Goal: Task Accomplishment & Management: Use online tool/utility

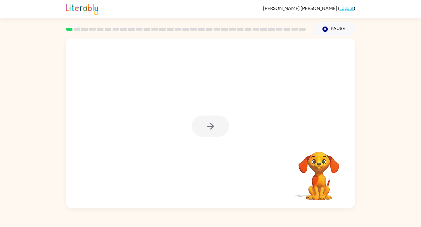
click at [208, 133] on div at bounding box center [210, 126] width 37 height 21
click at [207, 134] on div at bounding box center [210, 126] width 37 height 21
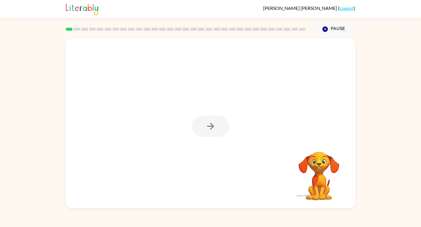
click at [207, 134] on div at bounding box center [210, 126] width 37 height 21
click at [68, 29] on rect at bounding box center [69, 29] width 7 height 3
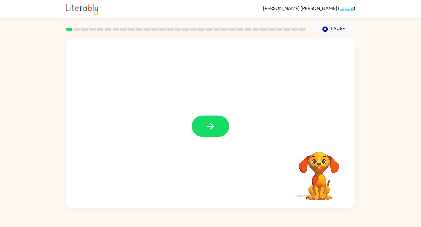
click at [202, 116] on button "button" at bounding box center [210, 126] width 37 height 21
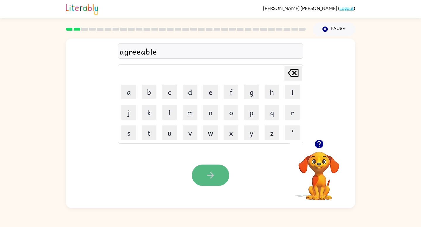
click at [208, 176] on icon "button" at bounding box center [211, 175] width 10 height 10
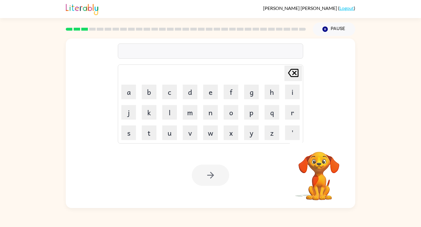
click at [142, 62] on div "Delete Delete last character input a b c d e f g h i j k l m n o p q r s t u v …" at bounding box center [210, 89] width 185 height 109
click at [142, 55] on div at bounding box center [210, 51] width 185 height 15
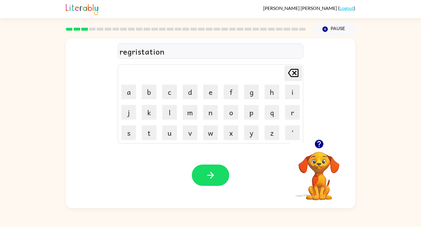
click at [141, 54] on div "regristation" at bounding box center [211, 51] width 182 height 12
click at [317, 146] on icon "button" at bounding box center [319, 144] width 8 height 8
click at [202, 173] on button "button" at bounding box center [210, 175] width 37 height 21
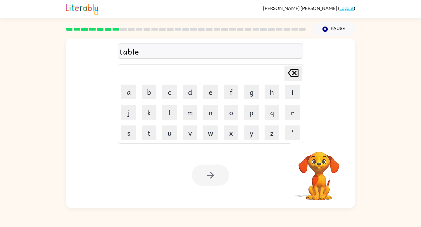
click at [208, 169] on div at bounding box center [210, 175] width 37 height 21
click at [209, 169] on div at bounding box center [210, 175] width 37 height 21
click at [209, 169] on button "button" at bounding box center [210, 175] width 37 height 21
click at [209, 169] on div at bounding box center [210, 175] width 37 height 21
click at [161, 72] on td "Delete Delete last character input" at bounding box center [211, 73] width 184 height 16
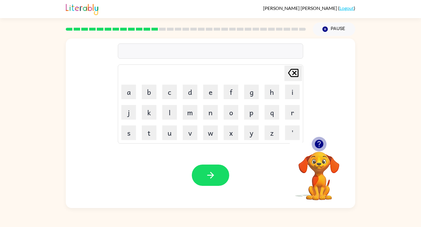
click at [316, 141] on icon "button" at bounding box center [319, 144] width 10 height 10
click at [322, 145] on icon "button" at bounding box center [319, 144] width 8 height 8
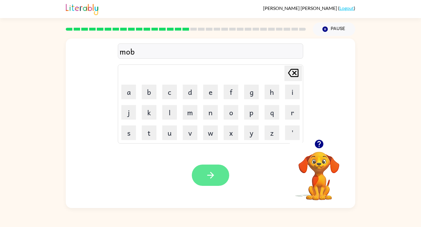
click at [212, 177] on icon "button" at bounding box center [210, 175] width 7 height 7
click at [208, 165] on button "button" at bounding box center [210, 175] width 37 height 21
click at [151, 47] on div "beleiv" at bounding box center [211, 51] width 182 height 12
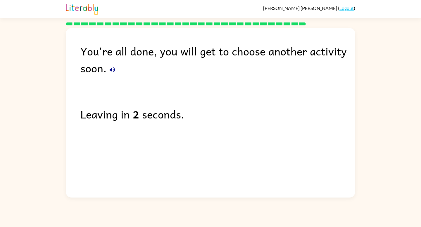
click at [111, 67] on icon "button" at bounding box center [112, 69] width 7 height 7
click at [114, 70] on icon "button" at bounding box center [112, 69] width 7 height 7
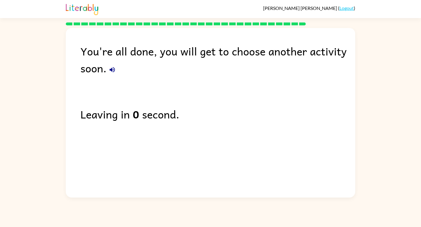
click at [143, 119] on div "Leaving in 0 second." at bounding box center [217, 114] width 275 height 17
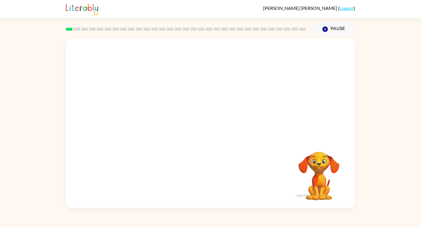
click at [67, 29] on rect at bounding box center [69, 29] width 7 height 3
click at [138, 113] on video "Your browser must support playing .mp4 files to use Literably. Please try using…" at bounding box center [210, 89] width 289 height 101
click at [292, 52] on div at bounding box center [210, 124] width 289 height 170
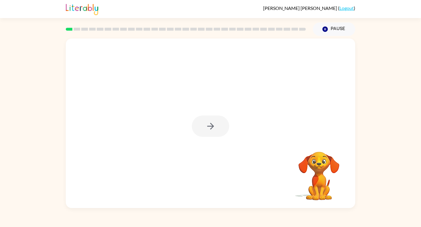
click at [292, 52] on div at bounding box center [210, 124] width 289 height 170
click at [212, 127] on icon "button" at bounding box center [210, 126] width 7 height 7
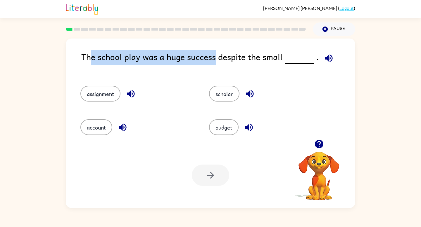
drag, startPoint x: 90, startPoint y: 54, endPoint x: 213, endPoint y: 56, distance: 123.4
click at [214, 56] on div "The school play was a huge success despite the small ." at bounding box center [218, 62] width 274 height 24
drag, startPoint x: 80, startPoint y: 58, endPoint x: 232, endPoint y: 65, distance: 152.5
click at [232, 65] on div "The school play was a huge success despite the small . assignment scholar accou…" at bounding box center [210, 124] width 289 height 170
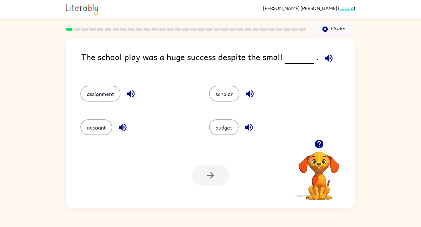
click at [231, 67] on div "The school play was a huge success despite the small ." at bounding box center [218, 62] width 274 height 24
click at [226, 130] on button "budget" at bounding box center [224, 128] width 30 height 16
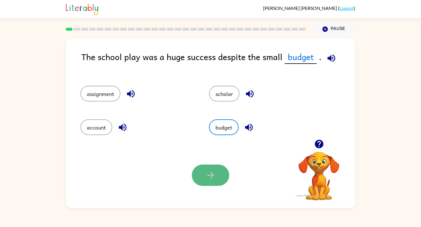
click at [219, 183] on button "button" at bounding box center [210, 175] width 37 height 21
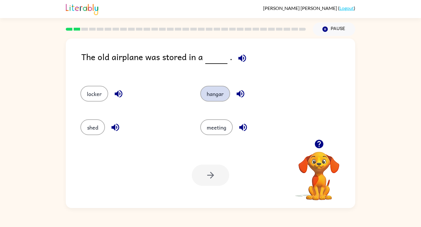
click at [219, 91] on button "hangar" at bounding box center [215, 94] width 30 height 16
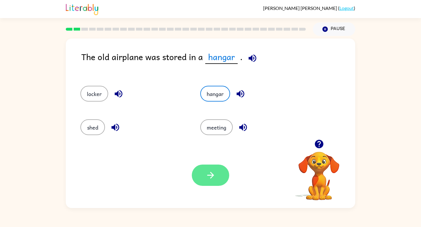
click at [208, 172] on icon "button" at bounding box center [211, 175] width 10 height 10
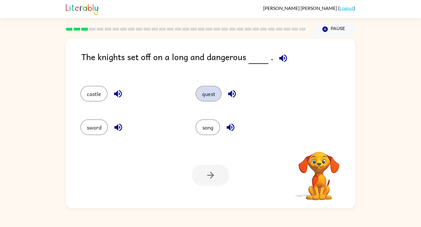
click at [208, 100] on button "quest" at bounding box center [209, 94] width 26 height 16
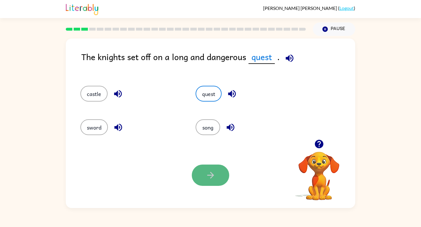
click at [208, 178] on icon "button" at bounding box center [211, 175] width 10 height 10
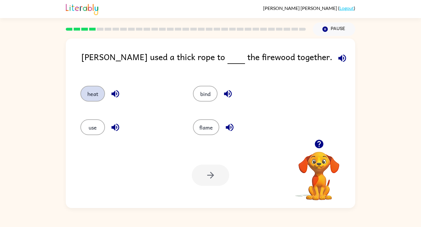
click at [90, 95] on button "heat" at bounding box center [92, 94] width 25 height 16
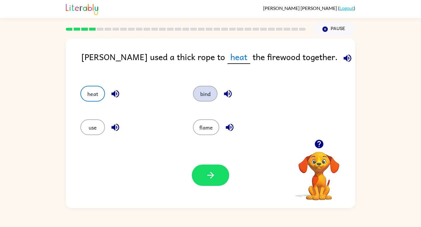
click at [203, 92] on button "bind" at bounding box center [205, 94] width 25 height 16
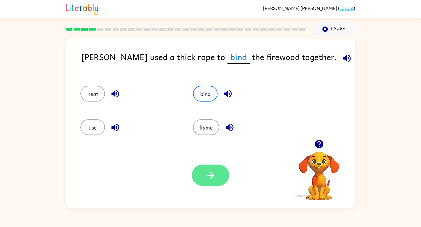
click at [211, 186] on button "button" at bounding box center [210, 175] width 37 height 21
click at [211, 173] on div at bounding box center [210, 175] width 37 height 21
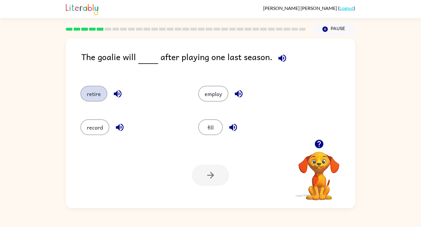
click at [96, 96] on button "retire" at bounding box center [93, 94] width 27 height 16
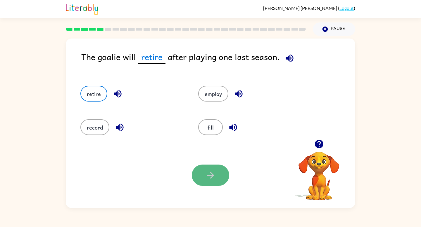
click at [205, 182] on button "button" at bounding box center [210, 175] width 37 height 21
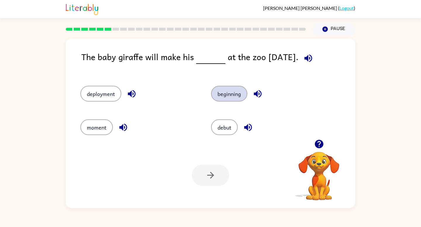
click at [217, 89] on button "beginning" at bounding box center [229, 94] width 36 height 16
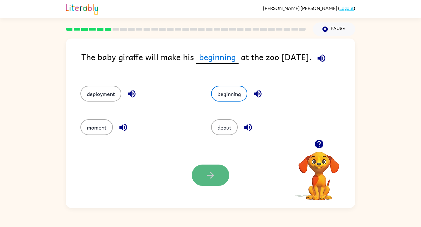
click at [204, 175] on button "button" at bounding box center [210, 175] width 37 height 21
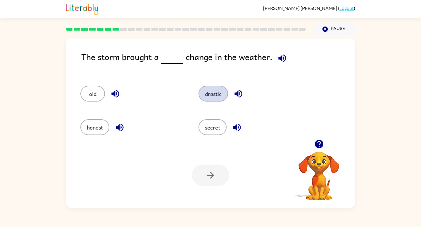
click at [207, 101] on button "drastic" at bounding box center [213, 94] width 30 height 16
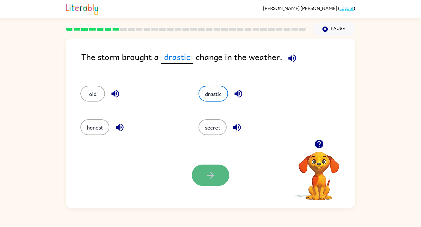
click at [214, 184] on button "button" at bounding box center [210, 175] width 37 height 21
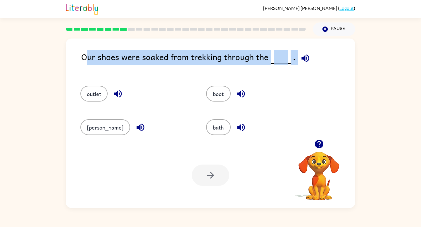
drag, startPoint x: 85, startPoint y: 58, endPoint x: 296, endPoint y: 72, distance: 211.3
click at [296, 72] on div "Our shoes were soaked from trekking through the ." at bounding box center [218, 62] width 274 height 24
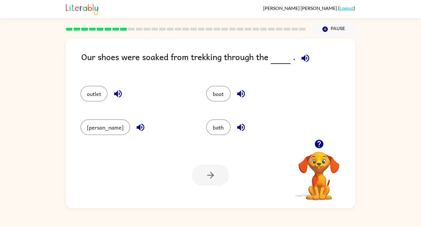
click at [290, 74] on div "Our shoes were soaked from trekking through the ." at bounding box center [218, 62] width 274 height 24
click at [206, 131] on button "bath" at bounding box center [218, 128] width 25 height 16
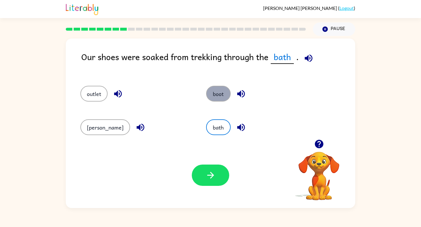
click at [214, 96] on button "boot" at bounding box center [218, 94] width 25 height 16
click at [94, 97] on button "outlet" at bounding box center [93, 94] width 27 height 16
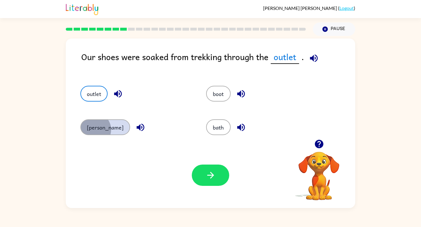
click at [94, 130] on button "[PERSON_NAME]" at bounding box center [105, 128] width 50 height 16
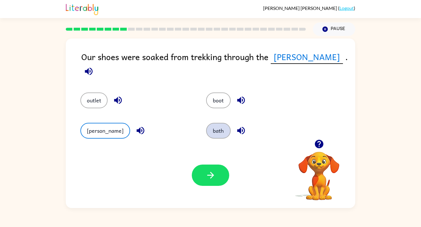
click at [211, 128] on button "bath" at bounding box center [218, 131] width 25 height 16
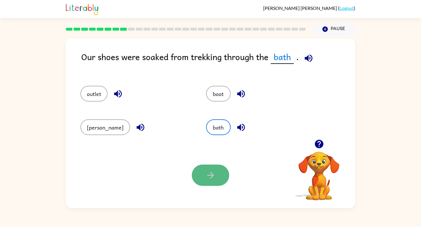
click at [205, 168] on button "button" at bounding box center [210, 175] width 37 height 21
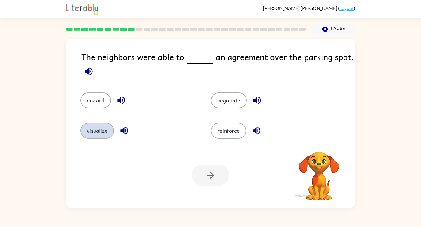
click at [99, 136] on button "visualize" at bounding box center [97, 131] width 34 height 16
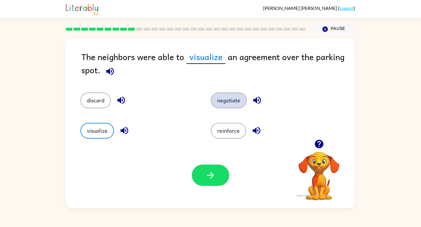
click at [236, 103] on button "negotiate" at bounding box center [229, 101] width 36 height 16
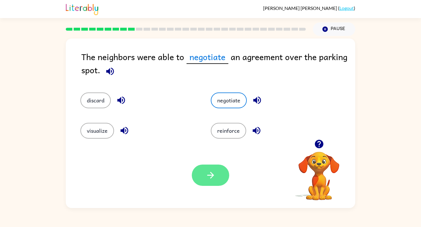
click at [206, 174] on icon "button" at bounding box center [211, 175] width 10 height 10
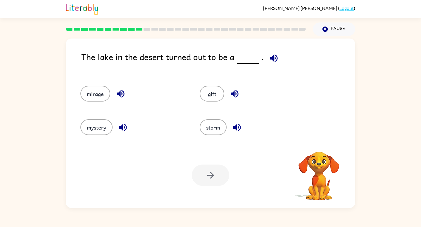
click at [92, 57] on div "The lake in the desert turned out to be a ." at bounding box center [218, 62] width 274 height 24
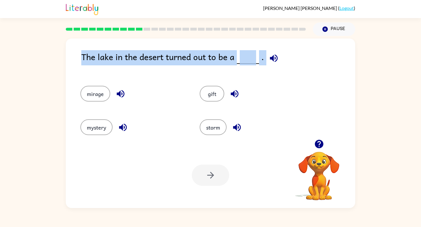
drag, startPoint x: 82, startPoint y: 57, endPoint x: 276, endPoint y: 59, distance: 193.2
click at [276, 59] on div "The lake in the desert turned out to be a ." at bounding box center [218, 62] width 274 height 24
click at [84, 59] on div "The lake in the desert turned out to be a ." at bounding box center [218, 62] width 274 height 24
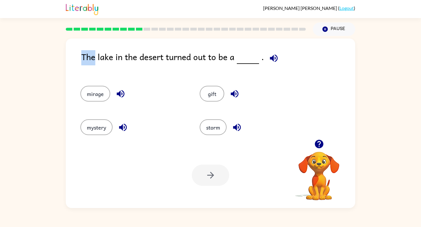
click at [83, 59] on div "The lake in the desert turned out to be a ." at bounding box center [218, 62] width 274 height 24
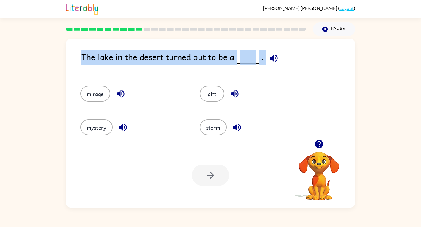
click at [83, 59] on div "The lake in the desert turned out to be a ." at bounding box center [218, 62] width 274 height 24
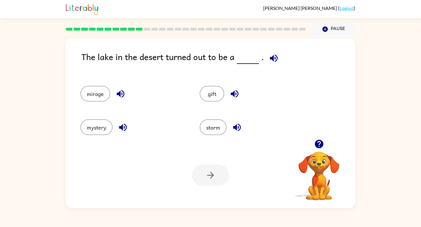
click at [85, 56] on div "The lake in the desert turned out to be a ." at bounding box center [218, 62] width 274 height 24
click at [82, 58] on div "The lake in the desert turned out to be a ." at bounding box center [218, 62] width 274 height 24
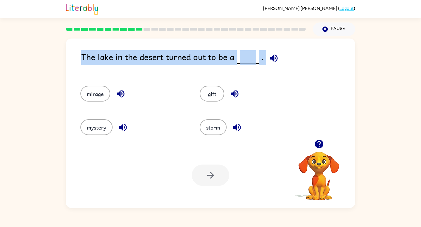
drag, startPoint x: 82, startPoint y: 58, endPoint x: 43, endPoint y: 58, distance: 38.9
click at [43, 58] on div "The lake in the desert turned out to be a . mirage gift mystery storm Your brow…" at bounding box center [210, 122] width 421 height 172
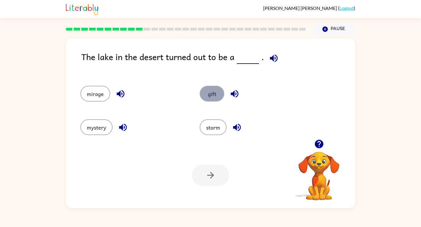
click at [215, 89] on button "gift" at bounding box center [212, 94] width 25 height 16
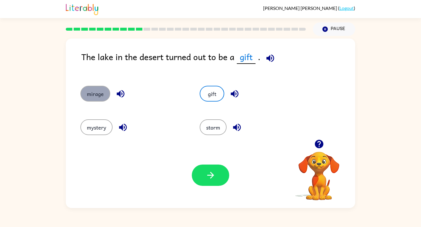
click at [96, 96] on button "mirage" at bounding box center [95, 94] width 30 height 16
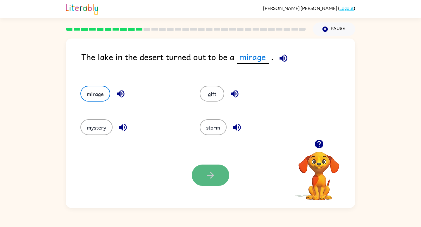
click at [218, 178] on button "button" at bounding box center [210, 175] width 37 height 21
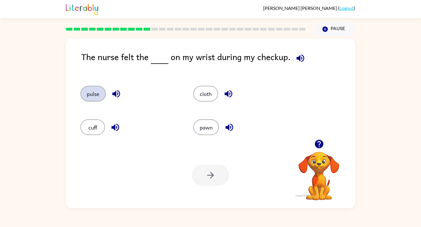
click at [100, 98] on button "pulse" at bounding box center [92, 94] width 25 height 16
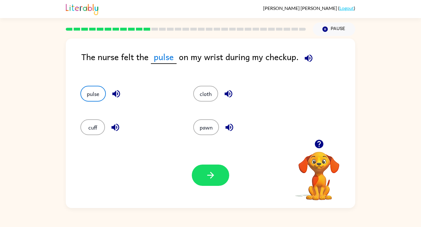
click at [198, 163] on div "Your browser must support playing .mp4 files to use Literably. Please try using…" at bounding box center [210, 176] width 289 height 66
click at [198, 176] on button "button" at bounding box center [210, 175] width 37 height 21
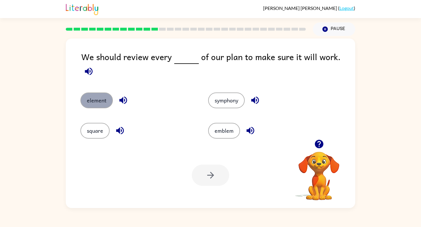
click at [98, 93] on button "element" at bounding box center [96, 101] width 32 height 16
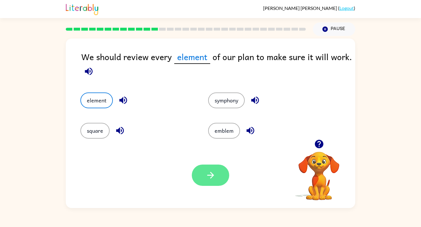
click at [217, 182] on button "button" at bounding box center [210, 175] width 37 height 21
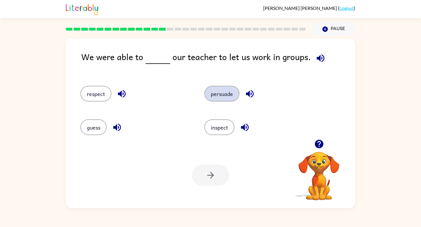
click at [221, 86] on button "persuade" at bounding box center [221, 94] width 35 height 16
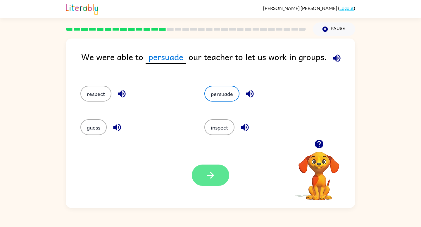
click at [200, 175] on button "button" at bounding box center [210, 175] width 37 height 21
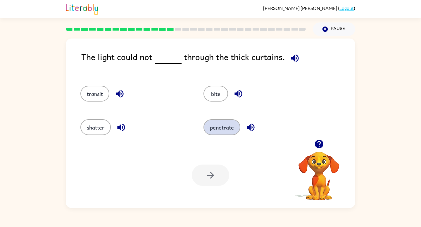
click at [219, 124] on button "penetrate" at bounding box center [221, 128] width 37 height 16
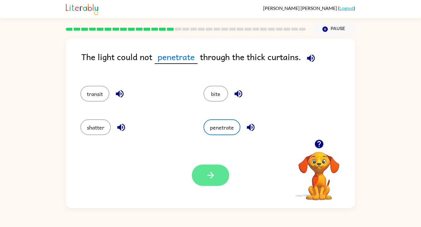
click at [207, 175] on icon "button" at bounding box center [211, 175] width 10 height 10
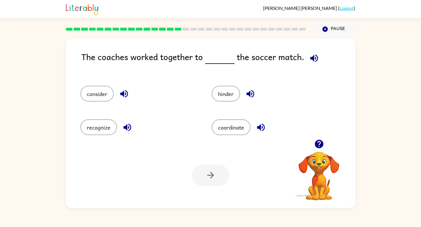
click at [88, 66] on div "The coaches worked together to the soccer match." at bounding box center [218, 62] width 274 height 24
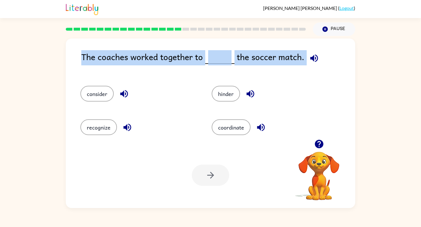
drag, startPoint x: 78, startPoint y: 57, endPoint x: 238, endPoint y: 83, distance: 162.3
click at [245, 83] on div "The coaches worked together to the soccer match. consider hinder recognize coor…" at bounding box center [210, 124] width 289 height 170
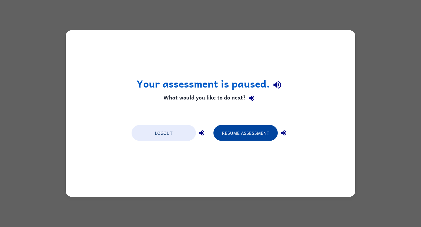
click at [237, 135] on button "Resume Assessment" at bounding box center [245, 133] width 64 height 16
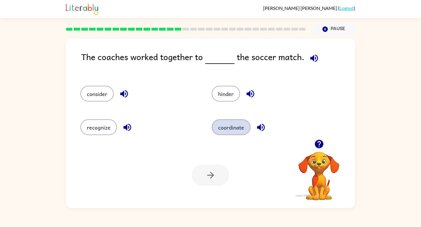
click at [226, 125] on button "coordinate" at bounding box center [231, 128] width 39 height 16
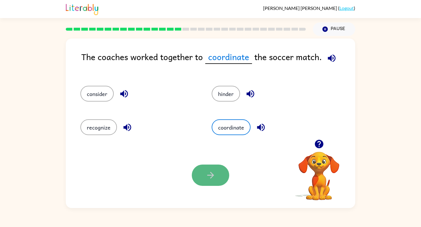
click at [202, 170] on button "button" at bounding box center [210, 175] width 37 height 21
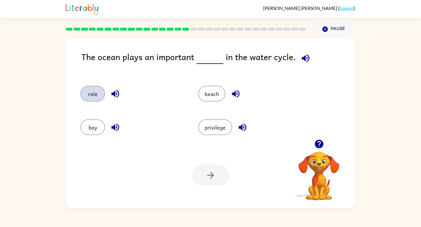
click at [92, 94] on button "role" at bounding box center [92, 94] width 25 height 16
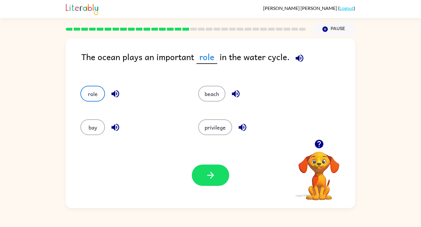
click at [111, 96] on icon "button" at bounding box center [115, 94] width 10 height 10
click at [211, 172] on icon "button" at bounding box center [211, 175] width 10 height 10
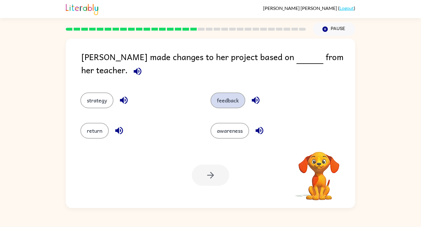
click at [231, 93] on button "feedback" at bounding box center [227, 101] width 35 height 16
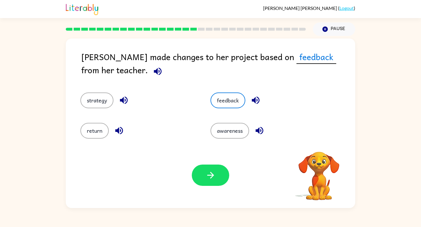
click at [254, 98] on icon "button" at bounding box center [256, 100] width 10 height 10
click at [116, 128] on icon "button" at bounding box center [119, 131] width 10 height 10
drag, startPoint x: 251, startPoint y: 99, endPoint x: 158, endPoint y: 113, distance: 94.4
click at [158, 114] on div "strategy feedback return awareness" at bounding box center [199, 112] width 260 height 61
click at [122, 101] on icon "button" at bounding box center [124, 101] width 8 height 8
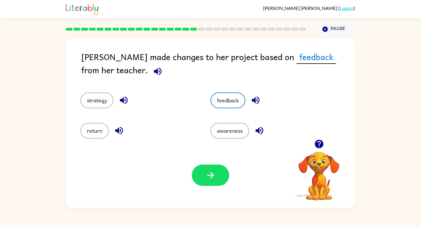
click at [262, 128] on icon "button" at bounding box center [259, 131] width 8 height 8
click at [153, 70] on icon "button" at bounding box center [158, 71] width 10 height 10
click at [154, 73] on icon "button" at bounding box center [158, 72] width 8 height 8
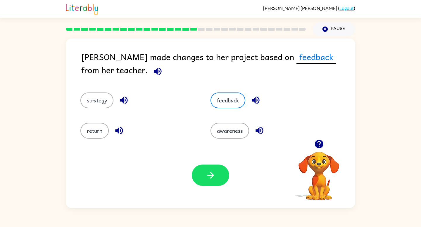
click at [153, 75] on icon "button" at bounding box center [158, 71] width 10 height 10
click at [153, 73] on icon "button" at bounding box center [158, 71] width 10 height 10
click at [153, 76] on icon "button" at bounding box center [158, 71] width 10 height 10
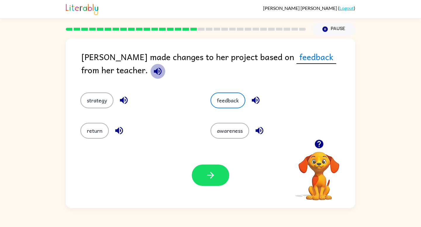
click at [153, 76] on icon "button" at bounding box center [158, 71] width 10 height 10
click at [150, 76] on button "button" at bounding box center [157, 71] width 15 height 15
click at [150, 77] on button "button" at bounding box center [157, 71] width 15 height 15
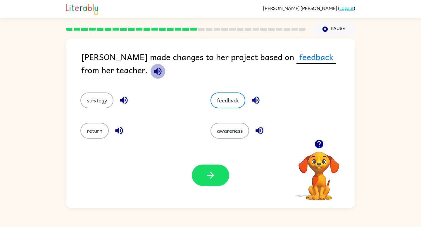
click at [150, 77] on button "button" at bounding box center [157, 71] width 15 height 15
click at [153, 71] on icon "button" at bounding box center [158, 71] width 10 height 10
click at [154, 71] on icon "button" at bounding box center [158, 72] width 8 height 8
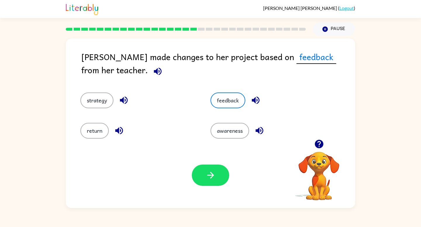
click at [154, 71] on icon "button" at bounding box center [158, 72] width 8 height 8
click at [153, 68] on icon "button" at bounding box center [158, 71] width 10 height 10
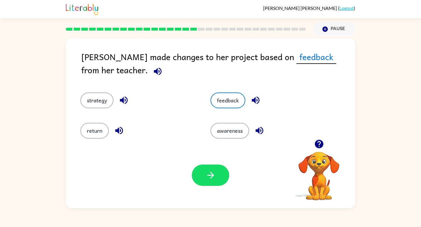
click at [153, 68] on icon "button" at bounding box center [158, 71] width 10 height 10
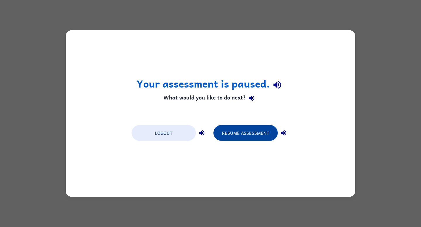
click at [233, 130] on button "Resume Assessment" at bounding box center [245, 133] width 64 height 16
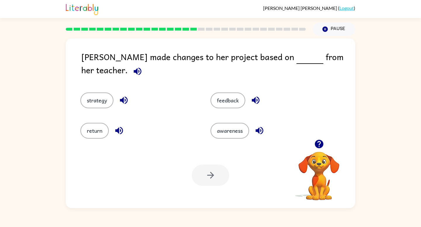
click at [72, 62] on div "[PERSON_NAME] made changes to her project based on from her teacher. strategy f…" at bounding box center [210, 124] width 289 height 170
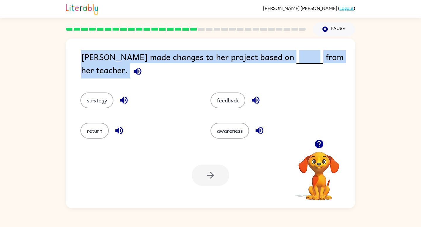
drag, startPoint x: 72, startPoint y: 62, endPoint x: 323, endPoint y: 109, distance: 254.9
click at [323, 109] on div "[PERSON_NAME] made changes to her project based on from her teacher. strategy f…" at bounding box center [210, 124] width 289 height 170
click at [183, 60] on div "[PERSON_NAME] made changes to her project based on from her teacher." at bounding box center [218, 65] width 274 height 31
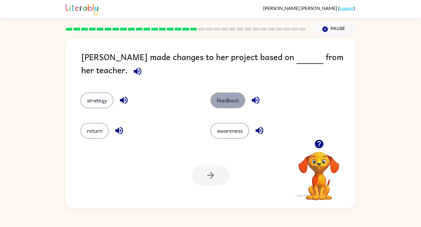
click at [221, 93] on button "feedback" at bounding box center [227, 101] width 35 height 16
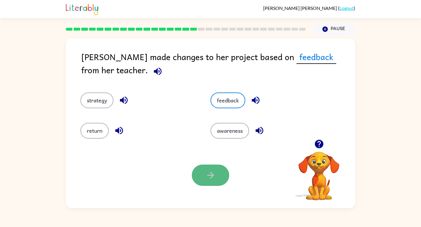
click at [205, 181] on button "button" at bounding box center [210, 175] width 37 height 21
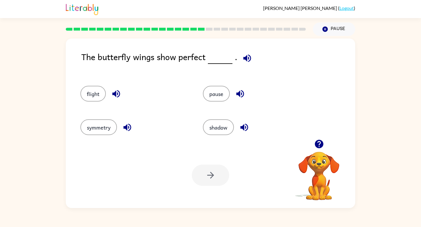
click at [99, 116] on div "symmetry" at bounding box center [130, 125] width 122 height 34
click at [102, 129] on button "symmetry" at bounding box center [98, 128] width 37 height 16
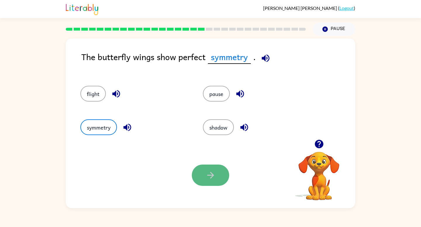
click at [219, 172] on button "button" at bounding box center [210, 175] width 37 height 21
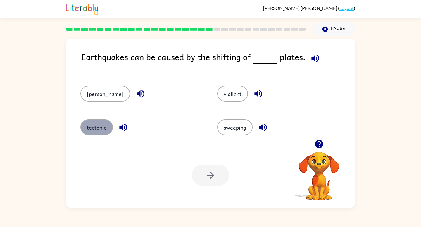
click at [90, 128] on button "tectonic" at bounding box center [96, 128] width 32 height 16
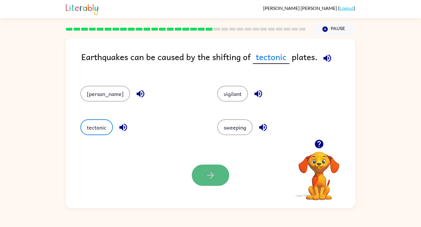
click at [202, 173] on button "button" at bounding box center [210, 175] width 37 height 21
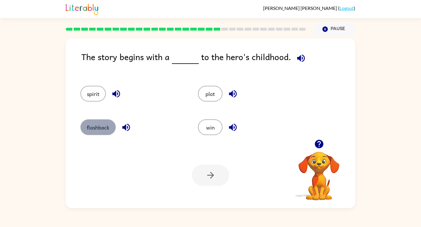
click at [104, 129] on button "flashback" at bounding box center [97, 128] width 35 height 16
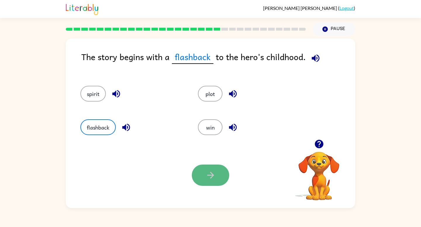
click at [199, 171] on button "button" at bounding box center [210, 175] width 37 height 21
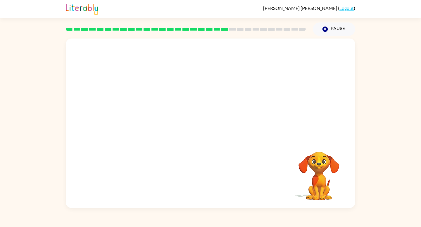
click at [301, 65] on div at bounding box center [210, 89] width 289 height 101
click at [420, 213] on div "[PERSON_NAME] ( Logout ) Pause Pause Your browser must support playing .mp4 fil…" at bounding box center [210, 113] width 421 height 227
click at [204, 123] on button "button" at bounding box center [210, 126] width 37 height 21
click at [204, 123] on div at bounding box center [210, 126] width 37 height 21
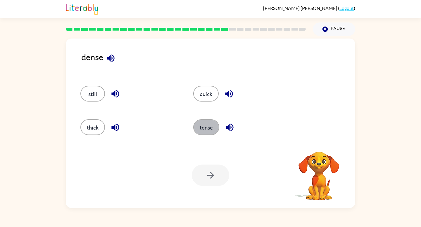
click at [204, 123] on button "tense" at bounding box center [206, 128] width 26 height 16
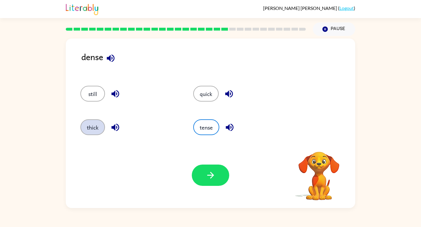
click at [89, 125] on button "thick" at bounding box center [92, 128] width 25 height 16
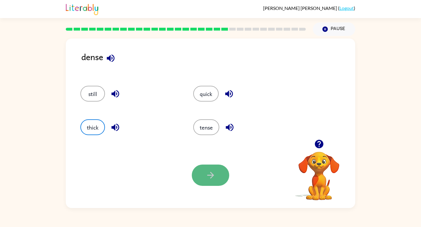
click at [208, 175] on icon "button" at bounding box center [210, 175] width 7 height 7
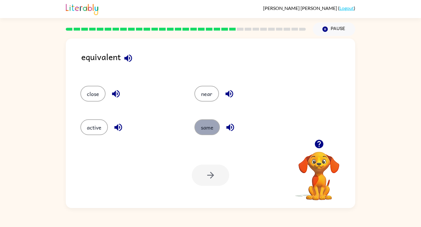
click at [204, 127] on button "same" at bounding box center [206, 128] width 25 height 16
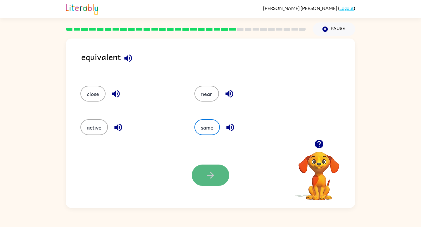
click at [206, 175] on icon "button" at bounding box center [211, 175] width 10 height 10
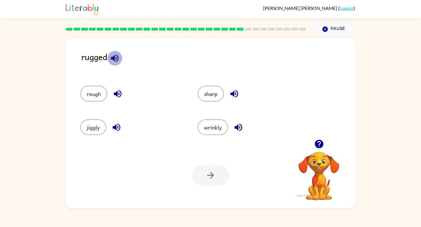
click at [115, 58] on icon "button" at bounding box center [115, 58] width 8 height 8
click at [115, 58] on icon "button" at bounding box center [115, 58] width 10 height 10
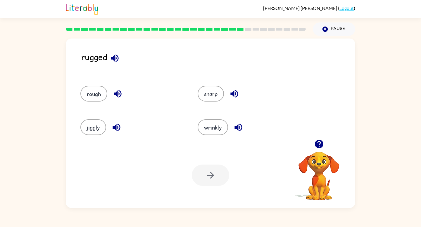
click at [115, 58] on icon "button" at bounding box center [115, 58] width 10 height 10
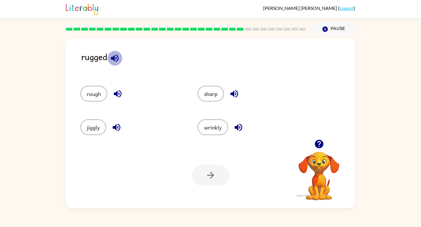
click at [115, 58] on icon "button" at bounding box center [115, 58] width 10 height 10
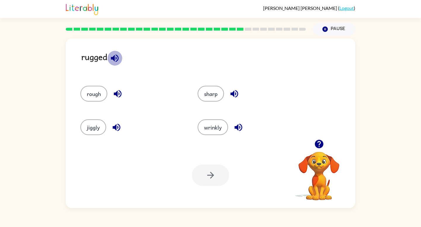
click at [115, 58] on icon "button" at bounding box center [115, 58] width 10 height 10
click at [115, 57] on icon "button" at bounding box center [115, 58] width 10 height 10
click at [114, 57] on icon "button" at bounding box center [115, 58] width 8 height 8
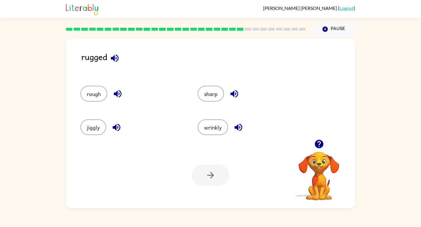
click at [114, 57] on icon "button" at bounding box center [115, 58] width 8 height 8
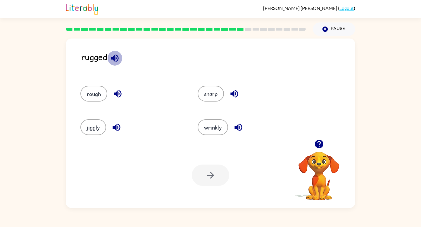
click at [114, 57] on icon "button" at bounding box center [115, 58] width 8 height 8
click at [115, 57] on icon "button" at bounding box center [115, 58] width 10 height 10
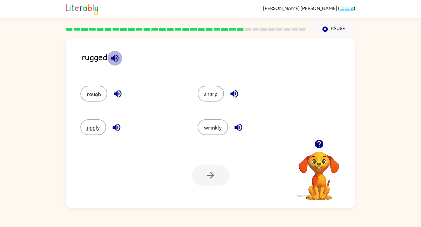
click at [115, 57] on icon "button" at bounding box center [115, 58] width 10 height 10
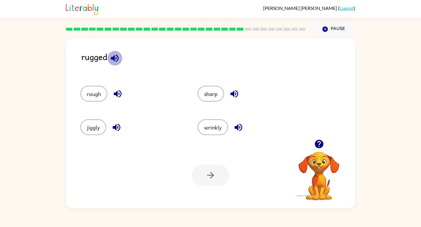
click at [115, 57] on icon "button" at bounding box center [115, 58] width 10 height 10
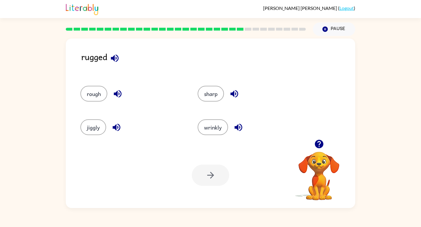
click at [115, 57] on icon "button" at bounding box center [115, 58] width 10 height 10
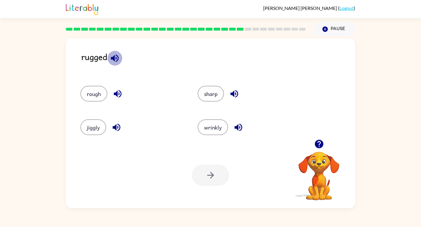
click at [115, 57] on icon "button" at bounding box center [115, 58] width 10 height 10
click at [116, 57] on icon "button" at bounding box center [115, 58] width 10 height 10
click at [116, 57] on icon "button" at bounding box center [115, 58] width 8 height 8
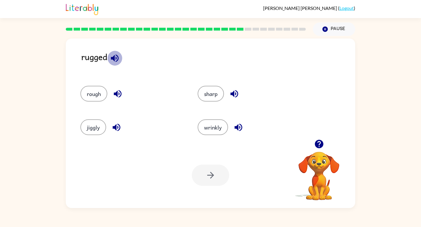
click at [116, 57] on icon "button" at bounding box center [115, 58] width 8 height 8
click at [117, 57] on icon "button" at bounding box center [115, 58] width 10 height 10
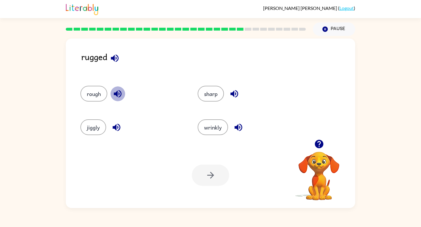
click at [116, 96] on icon "button" at bounding box center [118, 94] width 8 height 8
click at [116, 96] on icon "button" at bounding box center [118, 94] width 10 height 10
click at [116, 96] on icon "button" at bounding box center [118, 94] width 8 height 8
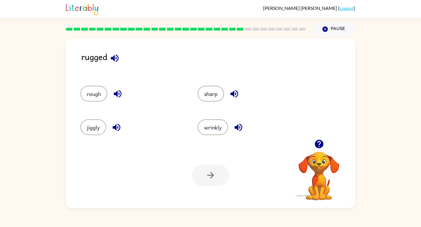
click at [116, 95] on icon "button" at bounding box center [118, 94] width 8 height 8
click at [231, 93] on icon "button" at bounding box center [234, 94] width 8 height 8
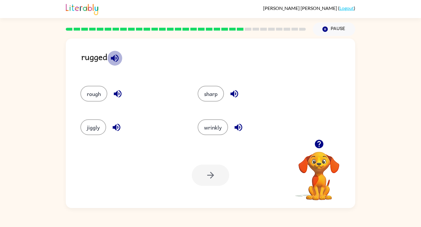
click at [115, 58] on icon "button" at bounding box center [115, 58] width 8 height 8
click at [236, 93] on icon "button" at bounding box center [234, 94] width 8 height 8
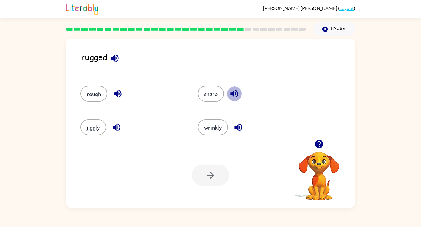
click at [231, 94] on icon "button" at bounding box center [234, 94] width 10 height 10
click at [236, 127] on icon "button" at bounding box center [238, 128] width 8 height 8
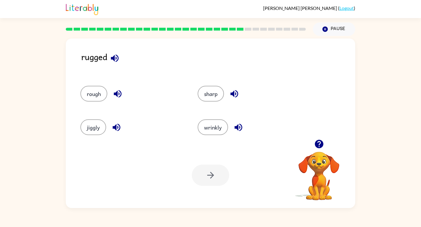
click at [236, 127] on icon "button" at bounding box center [238, 128] width 8 height 8
click at [115, 127] on icon "button" at bounding box center [117, 128] width 8 height 8
click at [116, 93] on icon "button" at bounding box center [118, 94] width 8 height 8
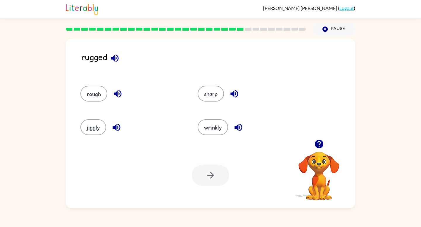
click at [116, 93] on icon "button" at bounding box center [118, 94] width 8 height 8
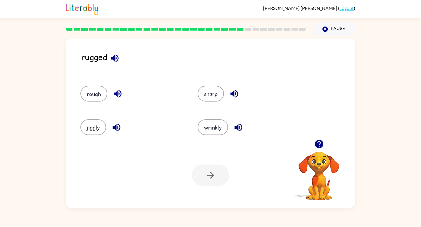
click at [116, 93] on icon "button" at bounding box center [118, 94] width 8 height 8
click at [114, 57] on icon "button" at bounding box center [115, 58] width 8 height 8
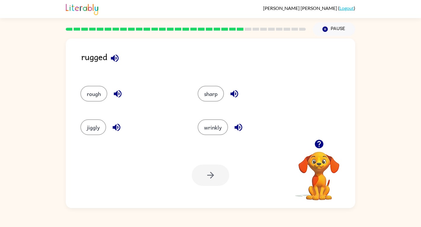
click at [114, 57] on icon "button" at bounding box center [115, 58] width 8 height 8
click at [236, 94] on icon "button" at bounding box center [234, 94] width 8 height 8
click at [235, 127] on icon "button" at bounding box center [238, 128] width 8 height 8
click at [113, 130] on icon "button" at bounding box center [116, 127] width 10 height 10
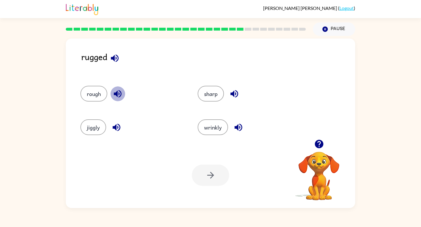
click at [117, 92] on icon "button" at bounding box center [118, 94] width 8 height 8
click at [236, 96] on icon "button" at bounding box center [234, 94] width 10 height 10
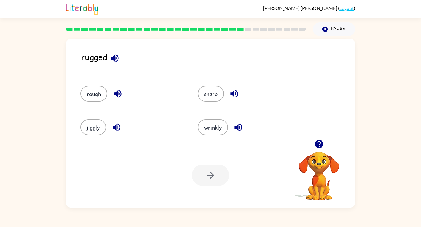
click at [236, 96] on icon "button" at bounding box center [234, 94] width 8 height 8
click at [236, 127] on icon "button" at bounding box center [238, 128] width 8 height 8
click at [112, 130] on icon "button" at bounding box center [116, 127] width 10 height 10
click at [236, 93] on icon "button" at bounding box center [234, 94] width 8 height 8
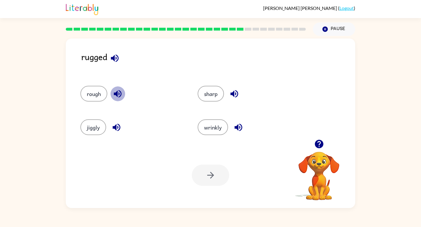
click at [114, 91] on icon "button" at bounding box center [118, 94] width 10 height 10
click at [116, 57] on icon "button" at bounding box center [115, 58] width 8 height 8
click at [115, 62] on icon "button" at bounding box center [115, 58] width 10 height 10
click at [115, 61] on icon "button" at bounding box center [115, 58] width 8 height 8
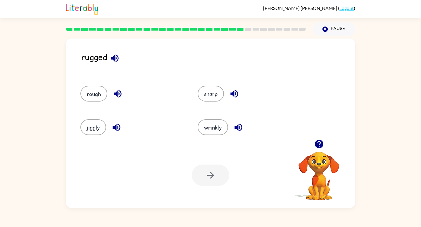
click at [115, 61] on icon "button" at bounding box center [115, 58] width 8 height 8
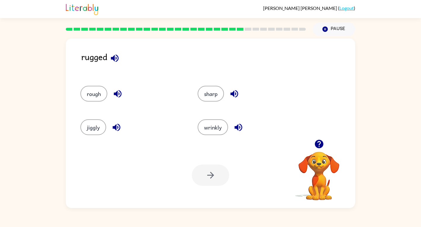
click at [115, 61] on icon "button" at bounding box center [115, 58] width 8 height 8
click at [115, 61] on icon "button" at bounding box center [115, 58] width 10 height 10
click at [116, 59] on icon "button" at bounding box center [115, 58] width 10 height 10
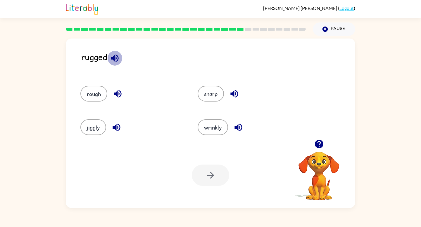
click at [116, 59] on icon "button" at bounding box center [115, 58] width 10 height 10
click at [237, 97] on icon "button" at bounding box center [234, 94] width 10 height 10
click at [238, 131] on icon "button" at bounding box center [238, 127] width 10 height 10
click at [117, 125] on icon "button" at bounding box center [116, 127] width 10 height 10
click at [117, 90] on icon "button" at bounding box center [118, 94] width 10 height 10
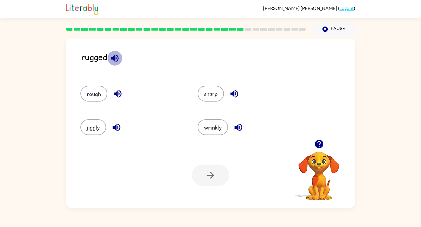
click at [113, 61] on icon "button" at bounding box center [115, 58] width 10 height 10
drag, startPoint x: 113, startPoint y: 60, endPoint x: 96, endPoint y: 60, distance: 17.2
click at [113, 60] on icon "button" at bounding box center [115, 58] width 10 height 10
click at [98, 97] on button "rough" at bounding box center [93, 94] width 27 height 16
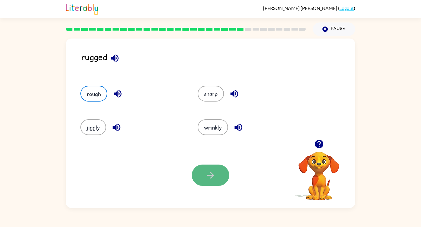
click at [197, 171] on button "button" at bounding box center [210, 175] width 37 height 21
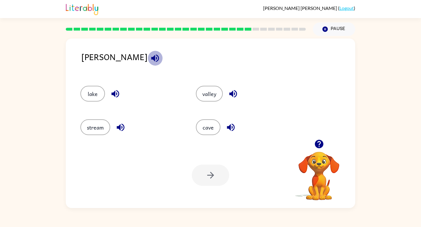
click at [150, 55] on icon "button" at bounding box center [155, 58] width 10 height 10
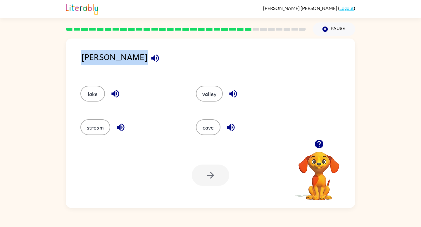
drag, startPoint x: 82, startPoint y: 49, endPoint x: 46, endPoint y: 56, distance: 36.6
click at [46, 56] on div "[PERSON_NAME][GEOGRAPHIC_DATA] Your browser must support playing .mp4 files to …" at bounding box center [210, 122] width 421 height 172
click at [84, 55] on div "[PERSON_NAME]" at bounding box center [218, 62] width 274 height 24
drag, startPoint x: 193, startPoint y: 74, endPoint x: 229, endPoint y: 117, distance: 56.4
click at [229, 117] on div "[PERSON_NAME][GEOGRAPHIC_DATA] Your browser must support playing .mp4 files to …" at bounding box center [210, 124] width 289 height 170
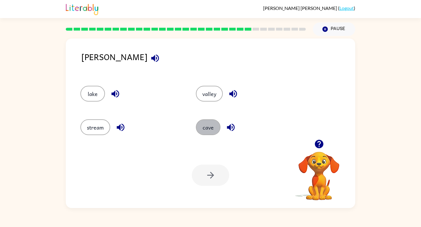
drag, startPoint x: 199, startPoint y: 124, endPoint x: 217, endPoint y: 146, distance: 28.3
click at [207, 135] on button "cave" at bounding box center [208, 128] width 25 height 16
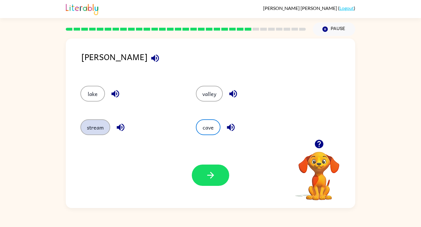
drag, startPoint x: 84, startPoint y: 103, endPoint x: 103, endPoint y: 128, distance: 31.2
click at [90, 111] on div "[GEOGRAPHIC_DATA]" at bounding box center [184, 108] width 231 height 67
drag, startPoint x: 79, startPoint y: 79, endPoint x: 99, endPoint y: 120, distance: 45.8
click at [98, 118] on div "[GEOGRAPHIC_DATA]" at bounding box center [184, 108] width 231 height 67
click at [91, 96] on button "lake" at bounding box center [92, 94] width 25 height 16
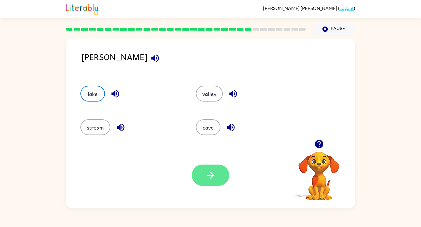
click at [207, 178] on icon "button" at bounding box center [211, 175] width 10 height 10
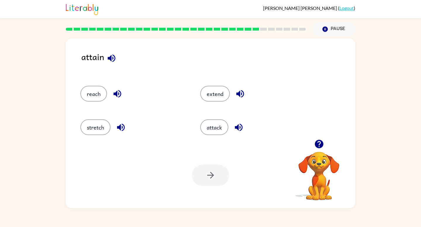
click at [108, 58] on icon "button" at bounding box center [112, 58] width 8 height 8
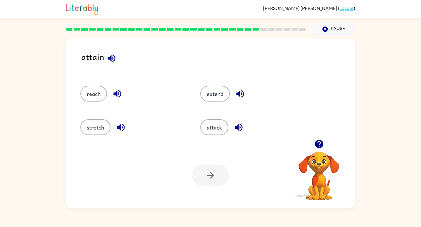
click at [108, 58] on icon "button" at bounding box center [112, 58] width 8 height 8
click at [107, 58] on icon "button" at bounding box center [111, 58] width 10 height 10
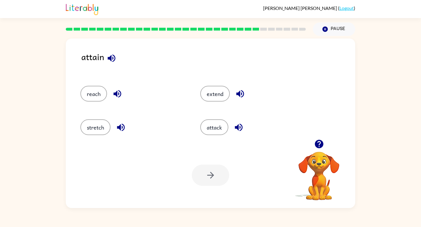
click at [107, 58] on icon "button" at bounding box center [111, 58] width 10 height 10
click at [107, 59] on icon "button" at bounding box center [111, 58] width 10 height 10
click at [201, 91] on button "extend" at bounding box center [215, 94] width 30 height 16
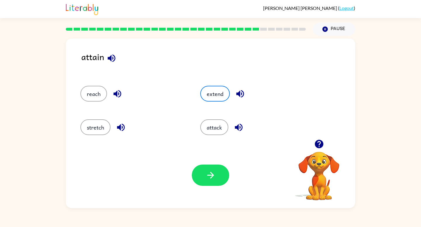
click at [203, 187] on div "Your browser must support playing .mp4 files to use Literably. Please try using…" at bounding box center [210, 176] width 289 height 66
click at [201, 180] on button "button" at bounding box center [210, 175] width 37 height 21
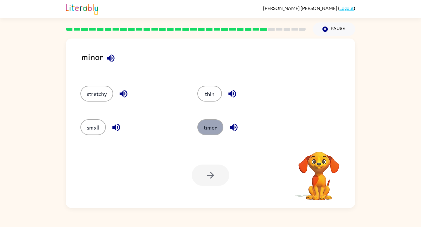
click at [206, 126] on button "timer" at bounding box center [210, 128] width 26 height 16
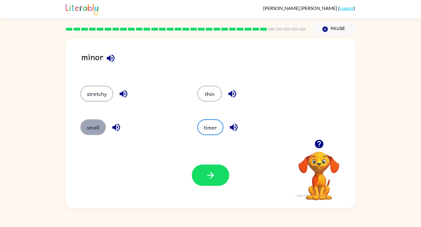
click at [97, 126] on button "small" at bounding box center [92, 128] width 25 height 16
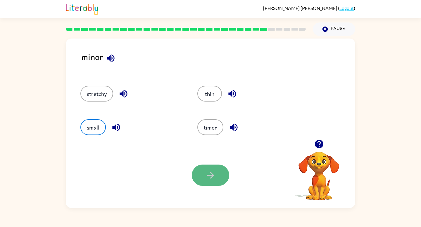
click at [210, 172] on icon "button" at bounding box center [211, 175] width 10 height 10
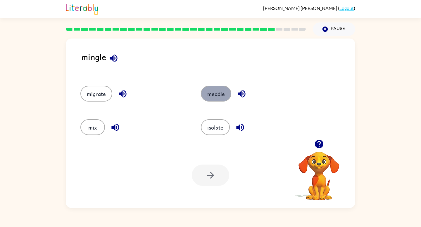
click at [202, 93] on button "meddle" at bounding box center [216, 94] width 30 height 16
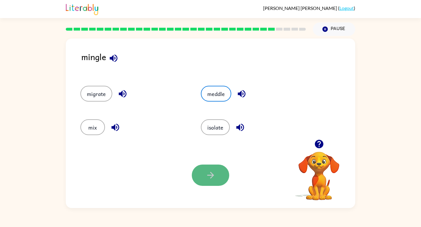
click at [198, 179] on button "button" at bounding box center [210, 175] width 37 height 21
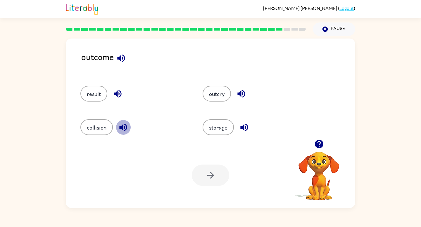
click at [119, 127] on icon "button" at bounding box center [123, 127] width 10 height 10
click at [118, 127] on icon "button" at bounding box center [123, 127] width 10 height 10
click at [241, 91] on icon "button" at bounding box center [241, 94] width 8 height 8
click at [115, 95] on icon "button" at bounding box center [118, 94] width 8 height 8
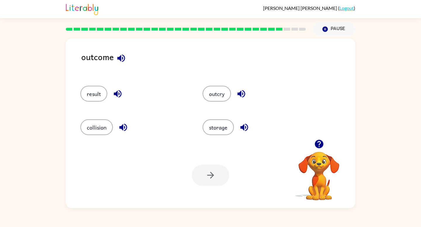
click at [239, 95] on icon "button" at bounding box center [241, 94] width 8 height 8
click at [122, 129] on icon "button" at bounding box center [123, 128] width 8 height 8
click at [244, 128] on icon "button" at bounding box center [244, 128] width 8 height 8
click at [242, 125] on icon "button" at bounding box center [244, 127] width 10 height 10
click at [122, 127] on icon "button" at bounding box center [123, 128] width 8 height 8
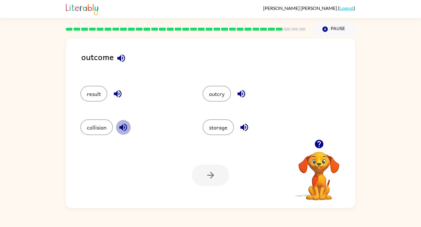
click at [122, 127] on icon "button" at bounding box center [123, 128] width 8 height 8
click at [236, 89] on button "button" at bounding box center [241, 94] width 15 height 15
click at [236, 94] on button "button" at bounding box center [241, 94] width 15 height 15
click at [243, 93] on icon "button" at bounding box center [241, 94] width 10 height 10
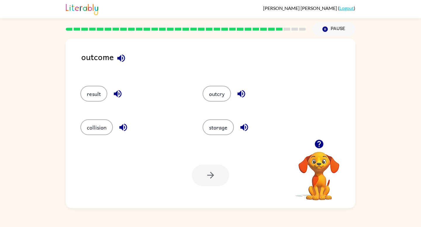
click at [243, 93] on icon "button" at bounding box center [241, 94] width 10 height 10
click at [115, 125] on div "collision" at bounding box center [134, 128] width 109 height 16
click at [123, 126] on icon "button" at bounding box center [123, 128] width 8 height 8
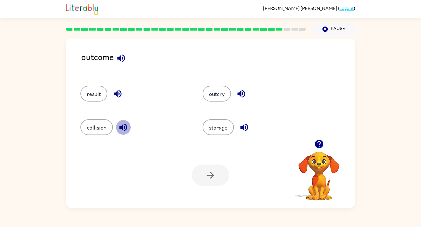
click at [123, 126] on icon "button" at bounding box center [123, 128] width 8 height 8
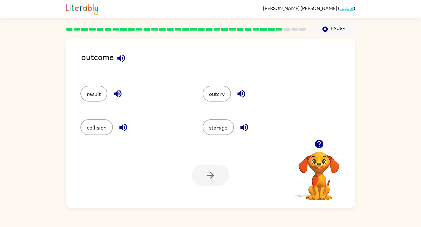
click at [123, 126] on icon "button" at bounding box center [123, 128] width 8 height 8
click at [123, 126] on icon "button" at bounding box center [123, 127] width 10 height 10
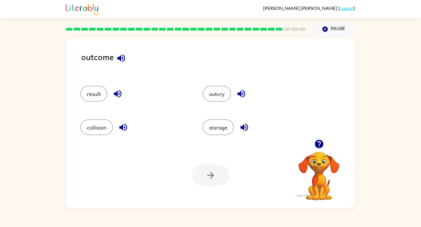
click at [114, 98] on icon "button" at bounding box center [118, 94] width 10 height 10
click at [115, 98] on icon "button" at bounding box center [118, 94] width 10 height 10
click at [239, 98] on icon "button" at bounding box center [241, 94] width 10 height 10
click at [241, 96] on icon "button" at bounding box center [241, 94] width 10 height 10
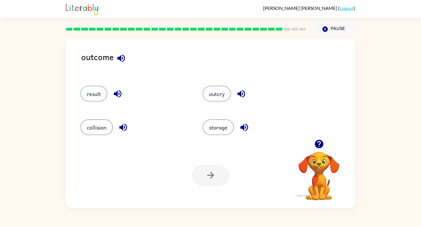
click at [247, 132] on icon "button" at bounding box center [244, 127] width 10 height 10
click at [247, 128] on icon "button" at bounding box center [244, 127] width 10 height 10
click at [119, 62] on icon "button" at bounding box center [121, 58] width 10 height 10
click at [124, 59] on icon "button" at bounding box center [121, 58] width 10 height 10
click at [120, 55] on icon "button" at bounding box center [121, 58] width 10 height 10
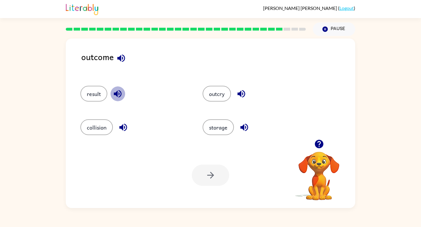
click at [117, 91] on icon "button" at bounding box center [118, 94] width 10 height 10
click at [124, 126] on icon "button" at bounding box center [123, 127] width 10 height 10
click at [244, 145] on div "Your browser must support playing .mp4 files to use Literably. Please try using…" at bounding box center [210, 176] width 289 height 66
click at [244, 123] on icon "button" at bounding box center [244, 127] width 10 height 10
click at [241, 98] on icon "button" at bounding box center [241, 94] width 10 height 10
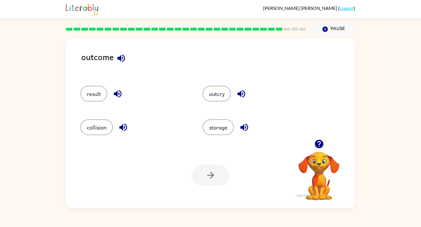
click at [117, 93] on icon "button" at bounding box center [118, 94] width 8 height 8
click at [121, 126] on icon "button" at bounding box center [123, 127] width 10 height 10
click at [241, 94] on icon "button" at bounding box center [241, 94] width 8 height 8
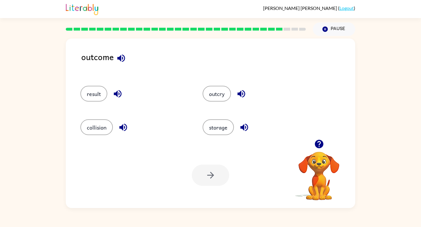
click at [241, 94] on icon "button" at bounding box center [241, 94] width 8 height 8
click at [244, 128] on icon "button" at bounding box center [244, 128] width 8 height 8
click at [244, 129] on icon "button" at bounding box center [244, 128] width 8 height 8
click at [118, 58] on icon "button" at bounding box center [121, 58] width 8 height 8
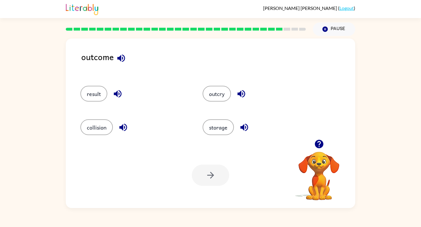
click at [121, 61] on icon "button" at bounding box center [121, 58] width 10 height 10
click at [119, 95] on icon "button" at bounding box center [118, 94] width 10 height 10
click at [124, 126] on icon "button" at bounding box center [123, 127] width 10 height 10
click at [245, 126] on icon "button" at bounding box center [244, 127] width 10 height 10
click at [243, 95] on icon "button" at bounding box center [241, 94] width 8 height 8
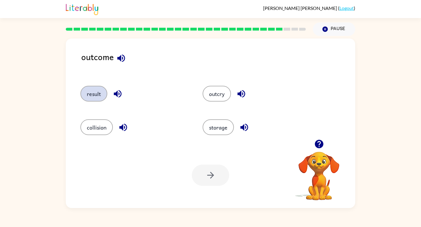
click at [97, 95] on button "result" at bounding box center [93, 94] width 27 height 16
click at [201, 169] on button "button" at bounding box center [210, 175] width 37 height 21
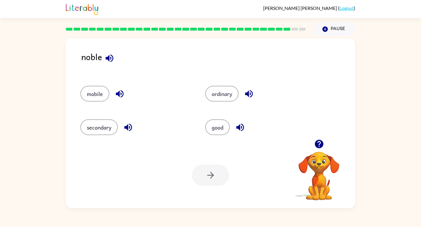
click at [80, 74] on div "noble mobile ordinary secondary good Your browser must support playing .mp4 fil…" at bounding box center [210, 124] width 289 height 170
click at [210, 82] on div "ordinary" at bounding box center [256, 92] width 125 height 34
click at [220, 131] on button "good" at bounding box center [217, 128] width 25 height 16
click at [208, 168] on button "button" at bounding box center [210, 175] width 37 height 21
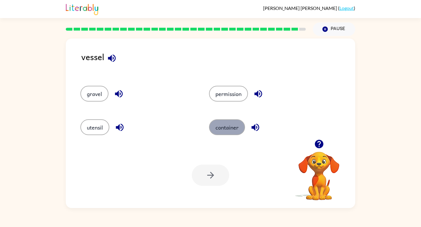
click at [214, 130] on button "container" at bounding box center [227, 128] width 36 height 16
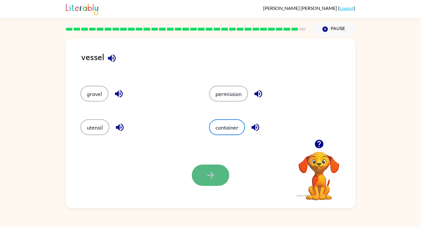
click at [206, 169] on button "button" at bounding box center [210, 175] width 37 height 21
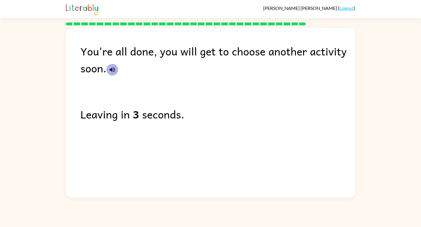
click at [111, 70] on icon "button" at bounding box center [112, 69] width 5 height 5
